Goal: Task Accomplishment & Management: Complete application form

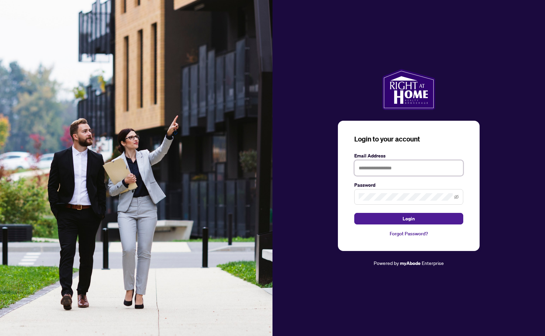
click at [390, 163] on input "text" at bounding box center [408, 168] width 109 height 16
type input "**********"
click at [411, 218] on span "Login" at bounding box center [408, 218] width 12 height 11
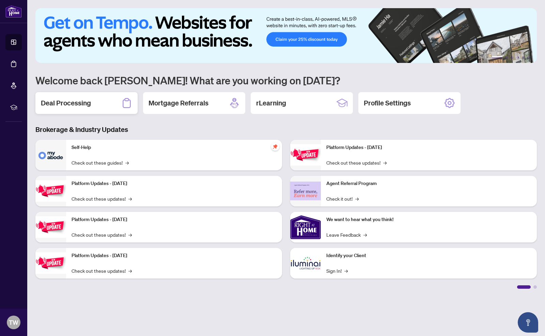
click at [80, 101] on h2 "Deal Processing" at bounding box center [66, 103] width 50 height 10
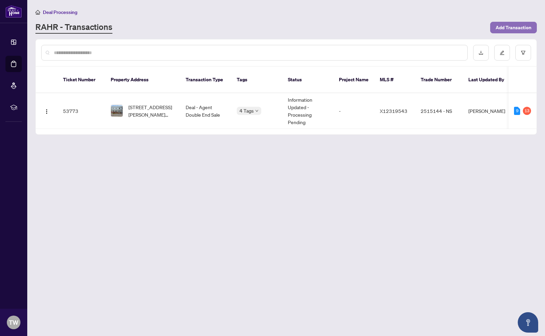
click at [514, 28] on span "Add Transaction" at bounding box center [513, 27] width 36 height 11
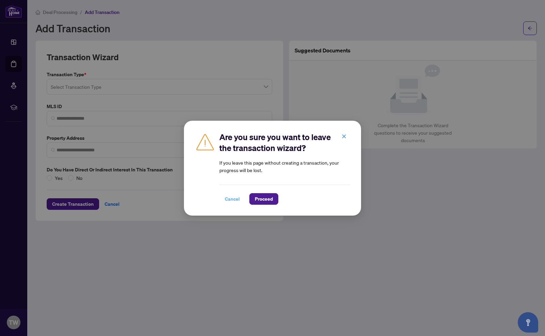
click at [232, 199] on span "Cancel" at bounding box center [232, 199] width 15 height 11
click at [259, 201] on span "Proceed" at bounding box center [264, 199] width 18 height 11
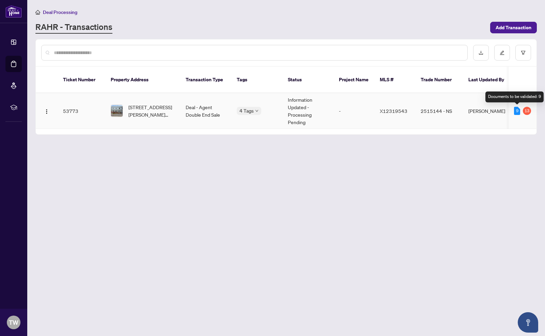
click at [517, 110] on div "9" at bounding box center [517, 111] width 6 height 8
click at [527, 321] on icon "Open asap" at bounding box center [528, 323] width 9 height 9
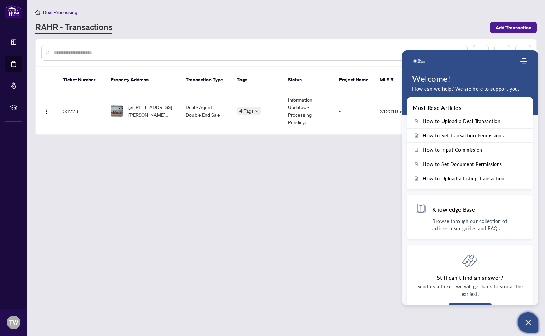
click at [375, 241] on main "Deal Processing [PERSON_NAME] - Transactions Add Transaction Ticket Number Prop…" at bounding box center [286, 168] width 518 height 336
click at [386, 231] on main "Deal Processing [PERSON_NAME] - Transactions Add Transaction Ticket Number Prop…" at bounding box center [286, 168] width 518 height 336
click at [526, 324] on icon "Open asap" at bounding box center [528, 323] width 9 height 9
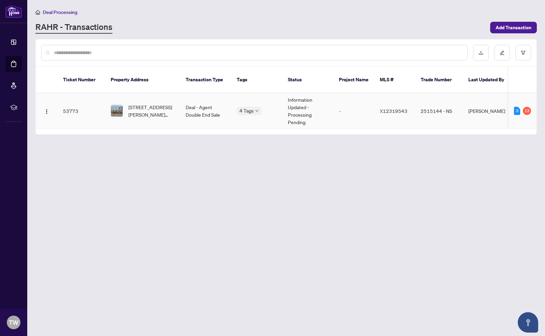
click at [68, 111] on td "53773" at bounding box center [82, 111] width 48 height 36
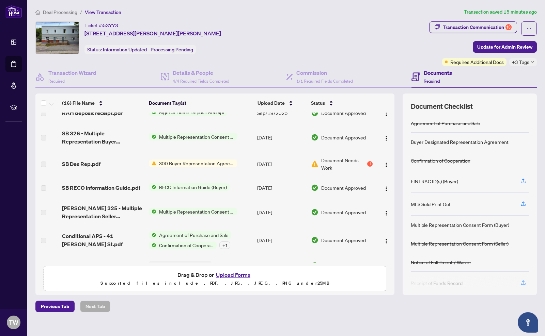
scroll to position [232, 0]
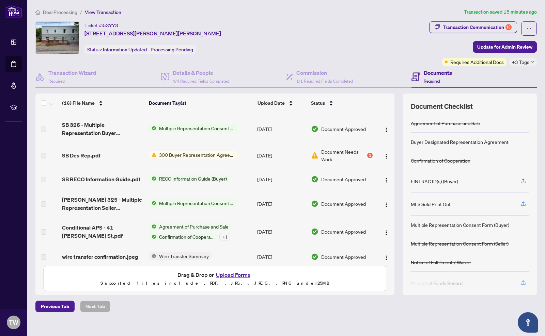
drag, startPoint x: 417, startPoint y: 314, endPoint x: 423, endPoint y: 309, distance: 7.9
click at [418, 314] on main "Deal Processing / View Transaction Transaction saved 15 minutes ago Ticket #: 5…" at bounding box center [286, 168] width 518 height 336
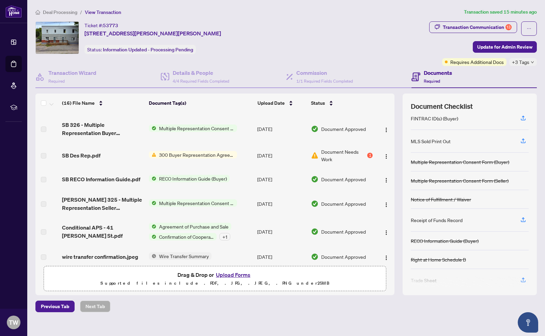
scroll to position [70, 0]
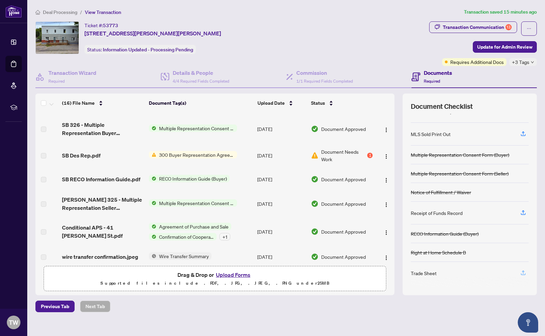
click at [523, 271] on icon "button" at bounding box center [523, 273] width 6 height 6
click at [522, 272] on icon "button" at bounding box center [523, 273] width 6 height 6
drag, startPoint x: 522, startPoint y: 272, endPoint x: 458, endPoint y: 6, distance: 274.3
click at [458, 6] on main "Deal Processing / View Transaction Transaction saved 17 minutes ago Ticket #: 5…" at bounding box center [286, 168] width 518 height 336
